Goal: Task Accomplishment & Management: Use online tool/utility

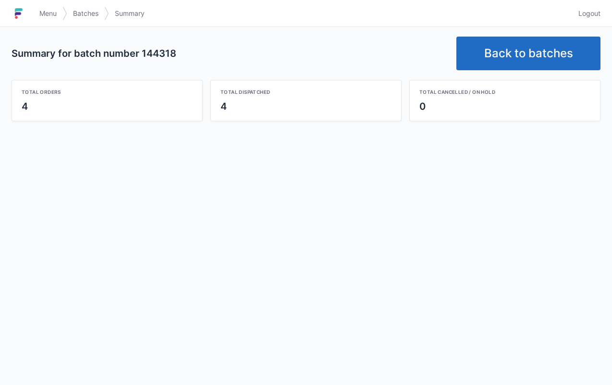
click at [541, 51] on link "Back to batches" at bounding box center [529, 54] width 144 height 34
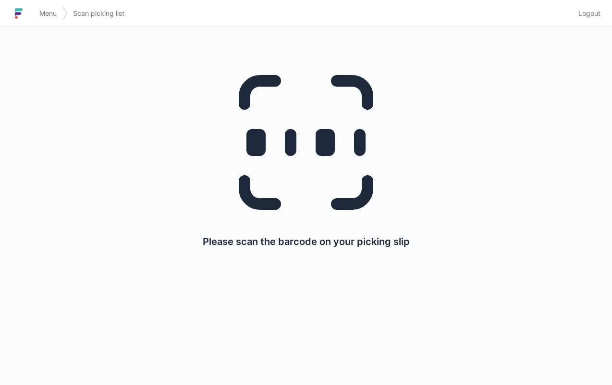
click at [586, 13] on span "Logout" at bounding box center [590, 14] width 22 height 10
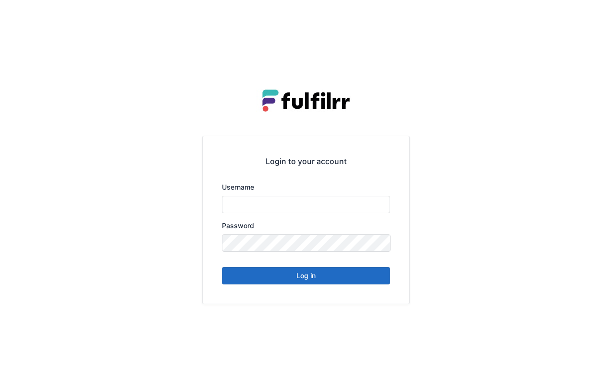
type input "******"
click at [303, 274] on button "Log in" at bounding box center [306, 275] width 168 height 17
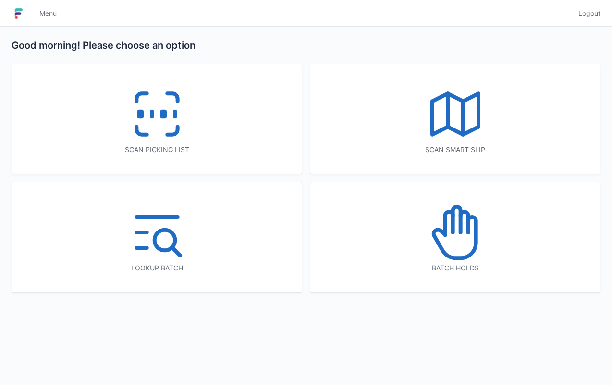
click at [312, 276] on div "Batch holds" at bounding box center [456, 237] width 290 height 110
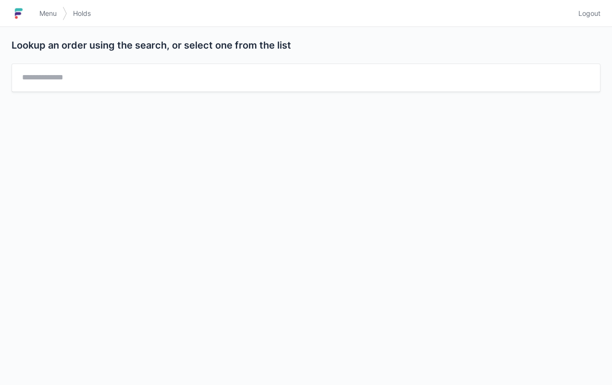
click at [587, 21] on link "Logout" at bounding box center [587, 13] width 28 height 17
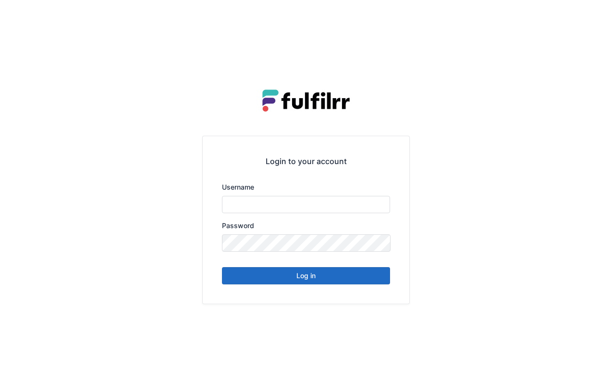
type input "******"
click at [305, 271] on button "Log in" at bounding box center [306, 275] width 168 height 17
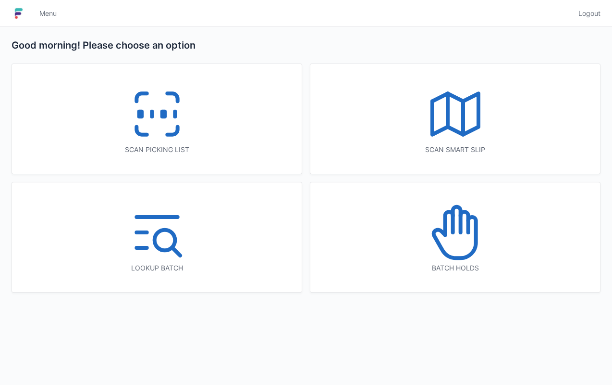
click at [172, 126] on icon at bounding box center [157, 114] width 62 height 62
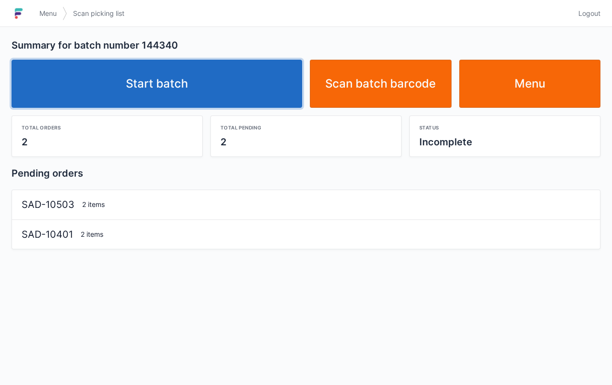
click at [192, 86] on link "Start batch" at bounding box center [157, 84] width 291 height 48
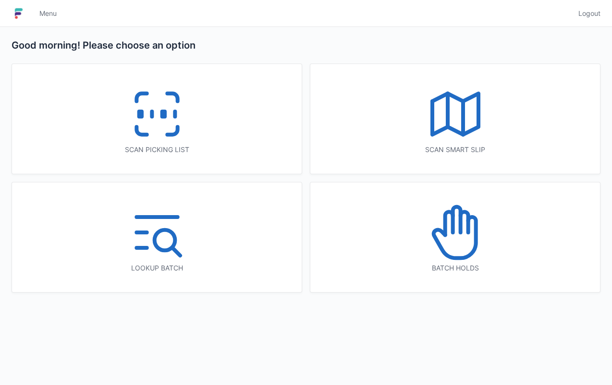
click at [146, 128] on icon at bounding box center [157, 114] width 62 height 62
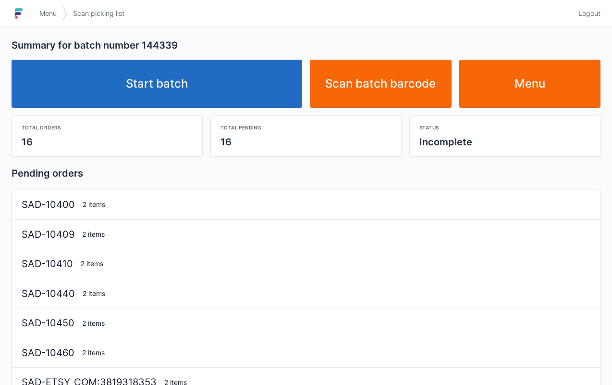
click at [172, 87] on link "Start batch" at bounding box center [157, 84] width 291 height 48
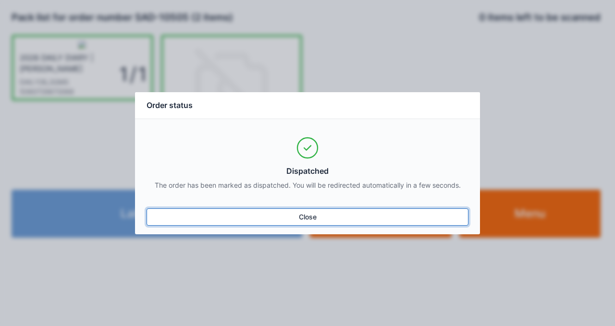
click at [337, 223] on link "Close" at bounding box center [308, 217] width 322 height 17
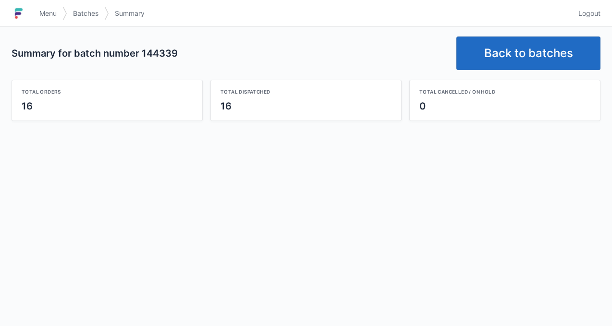
click at [533, 59] on link "Back to batches" at bounding box center [529, 54] width 144 height 34
click at [533, 57] on link "Back to batches" at bounding box center [529, 54] width 144 height 34
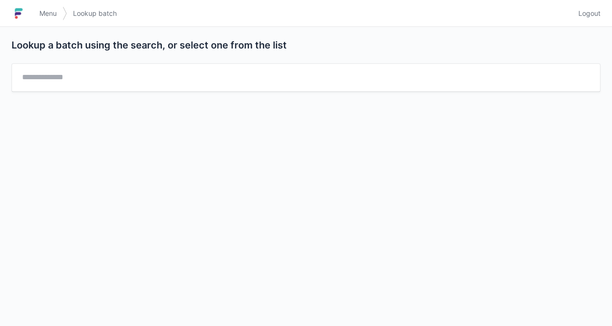
click at [586, 20] on link "Logout" at bounding box center [587, 13] width 28 height 17
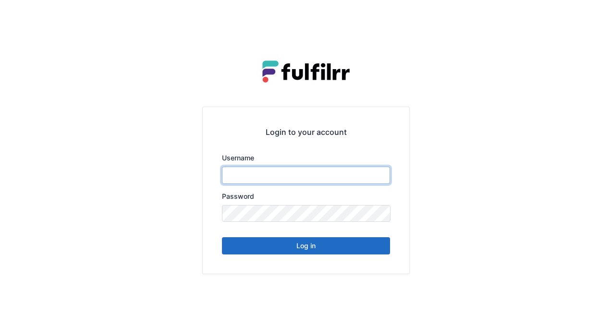
type input "******"
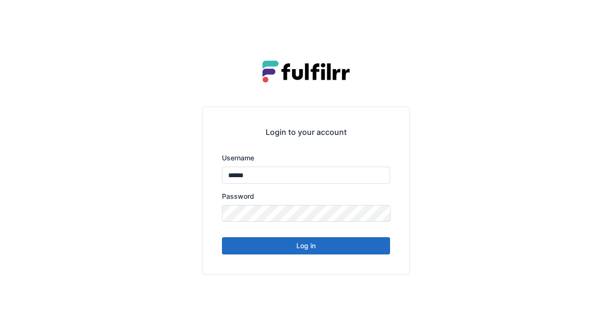
click at [328, 249] on button "Log in" at bounding box center [306, 245] width 168 height 17
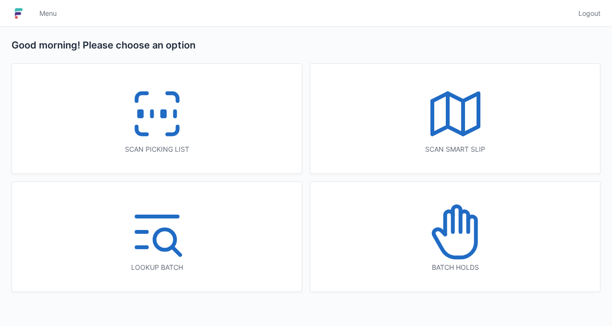
click at [160, 123] on icon at bounding box center [157, 114] width 62 height 62
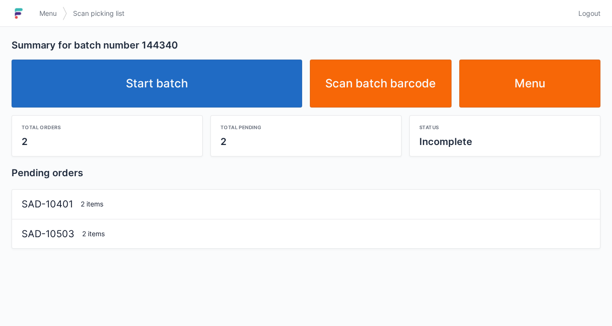
click at [146, 77] on link "Start batch" at bounding box center [157, 84] width 291 height 48
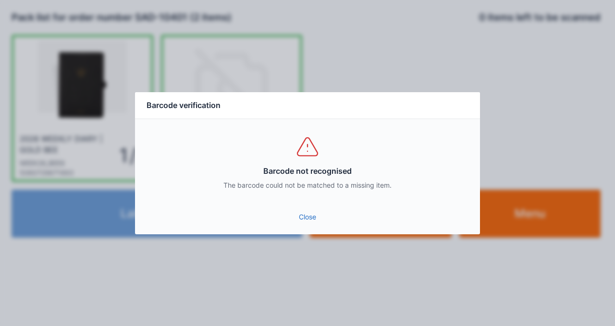
click at [299, 222] on link "Close" at bounding box center [308, 217] width 330 height 17
